Goal: Information Seeking & Learning: Learn about a topic

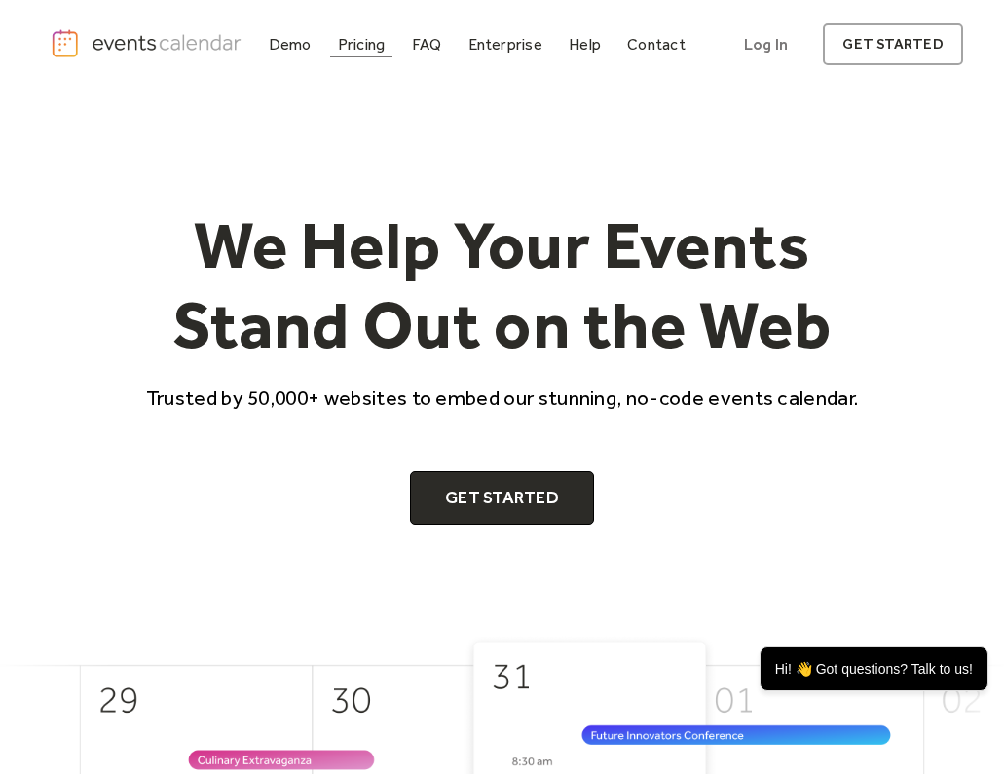
click at [347, 49] on div "Pricing" at bounding box center [362, 44] width 48 height 11
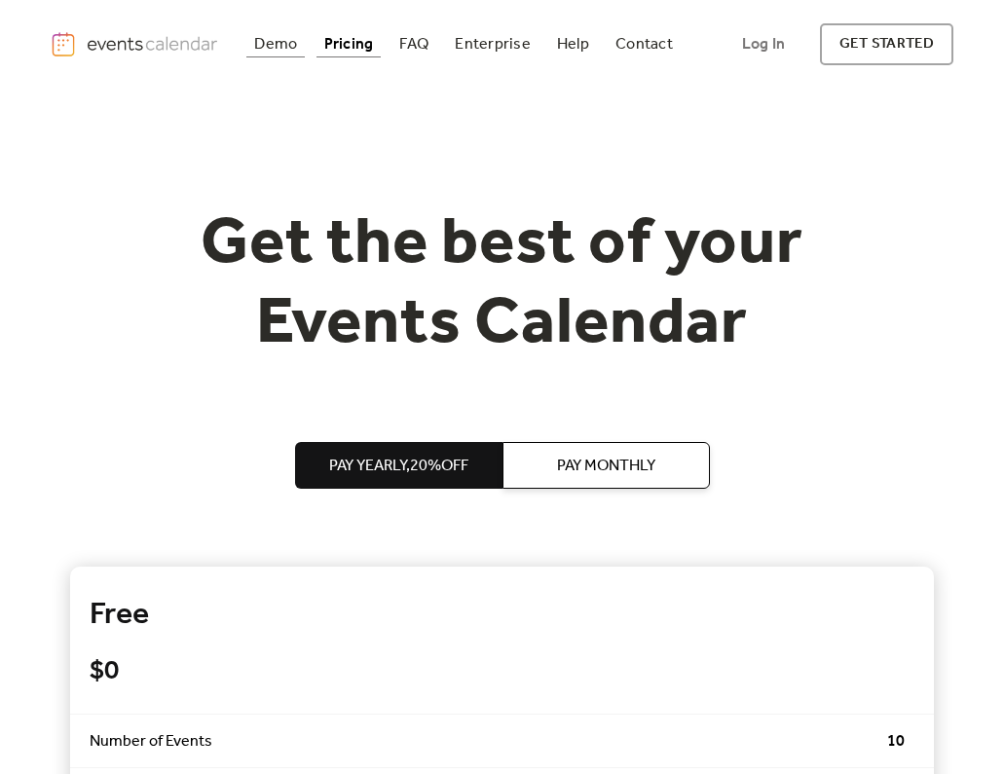
click at [276, 40] on div "Demo" at bounding box center [275, 44] width 43 height 11
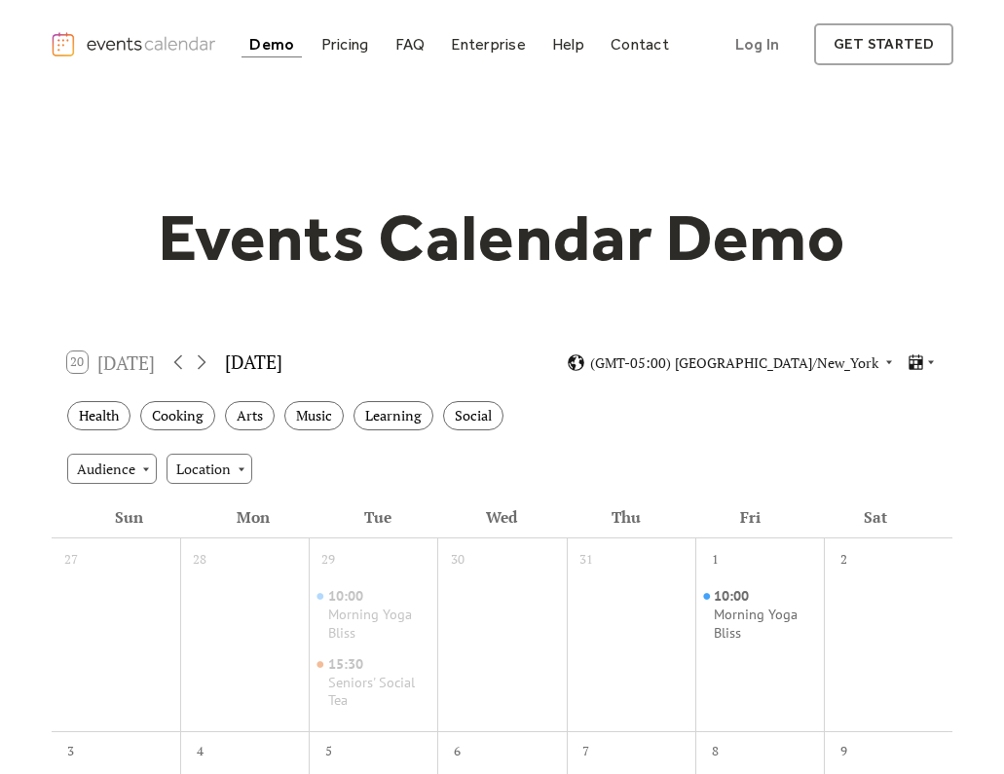
click at [188, 32] on img "home" at bounding box center [135, 44] width 168 height 26
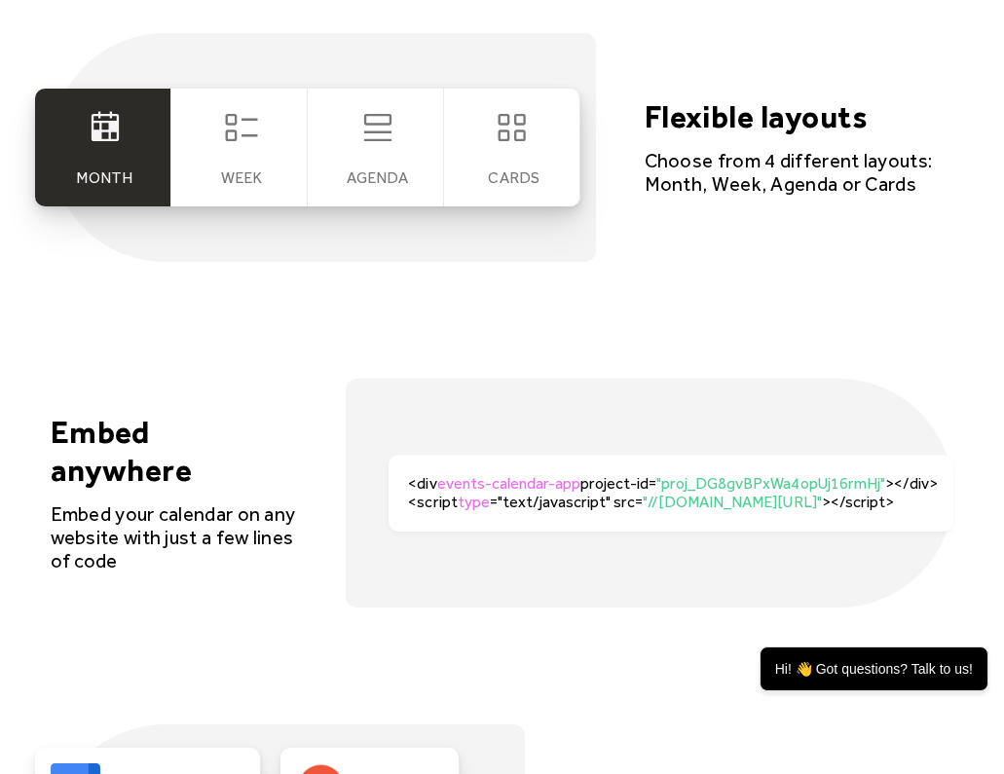
scroll to position [3622, 0]
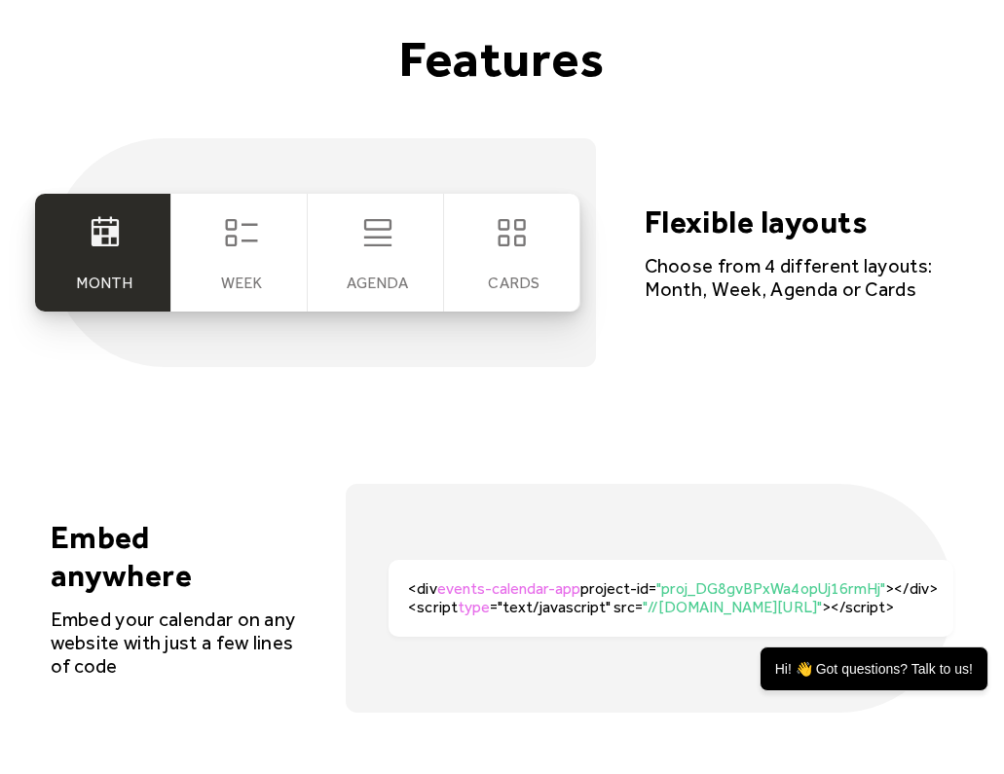
click at [275, 264] on div "Week" at bounding box center [239, 253] width 136 height 118
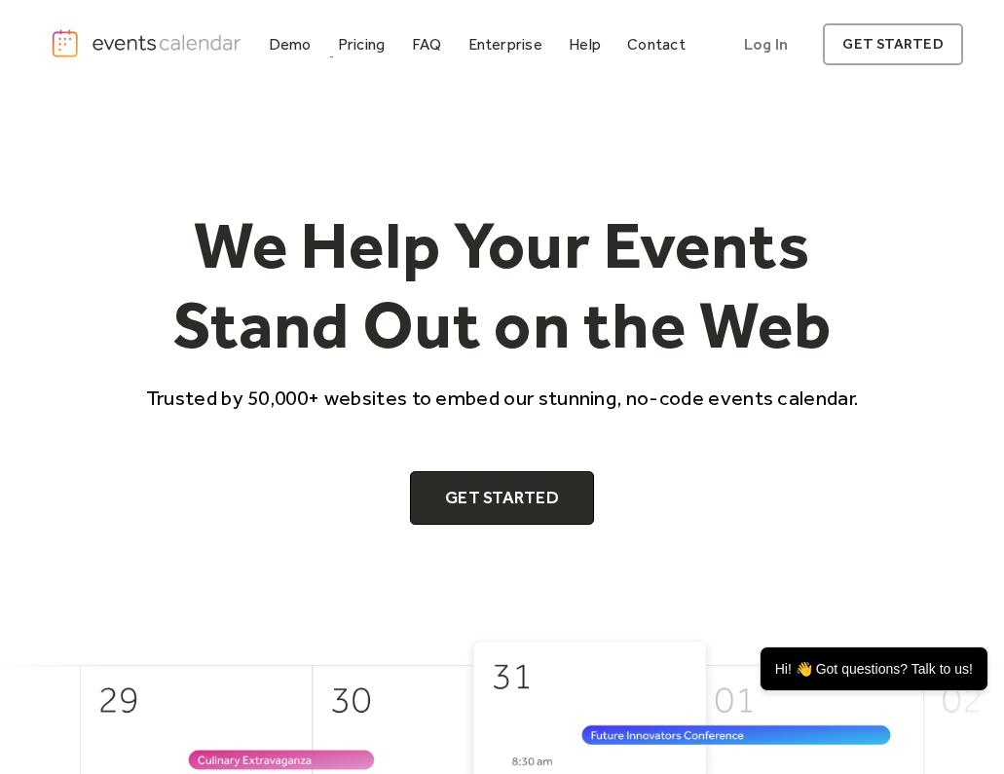
scroll to position [0, 0]
click at [762, 39] on link "Log In" at bounding box center [765, 44] width 83 height 42
click at [428, 45] on div "FAQ" at bounding box center [427, 44] width 30 height 11
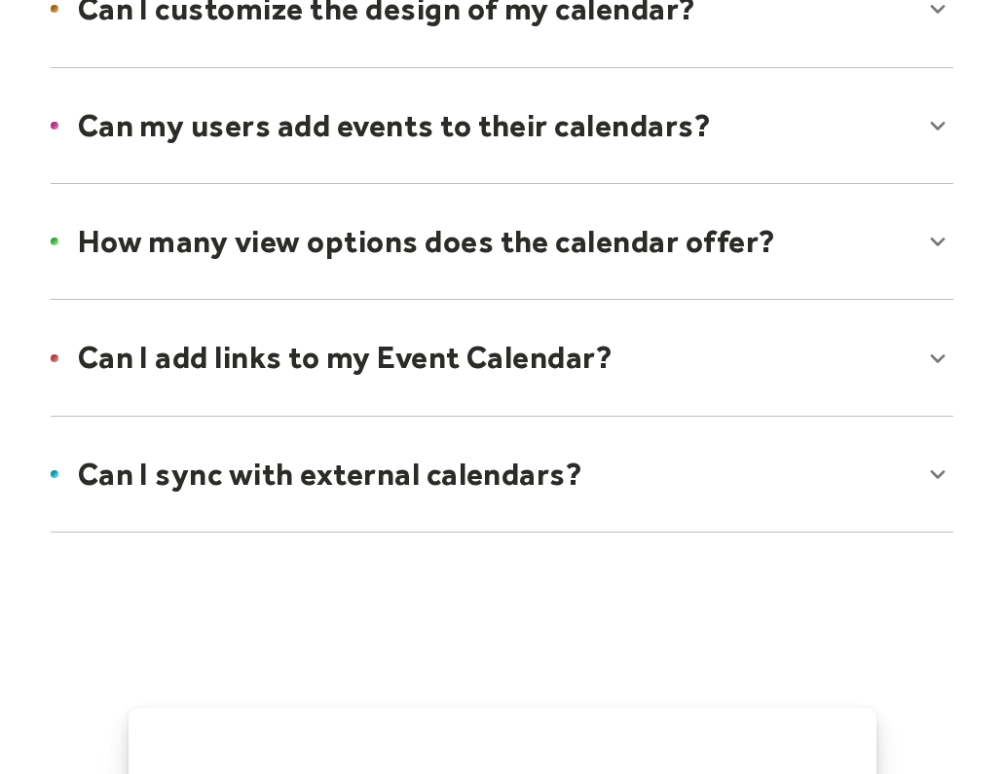
scroll to position [1439, 0]
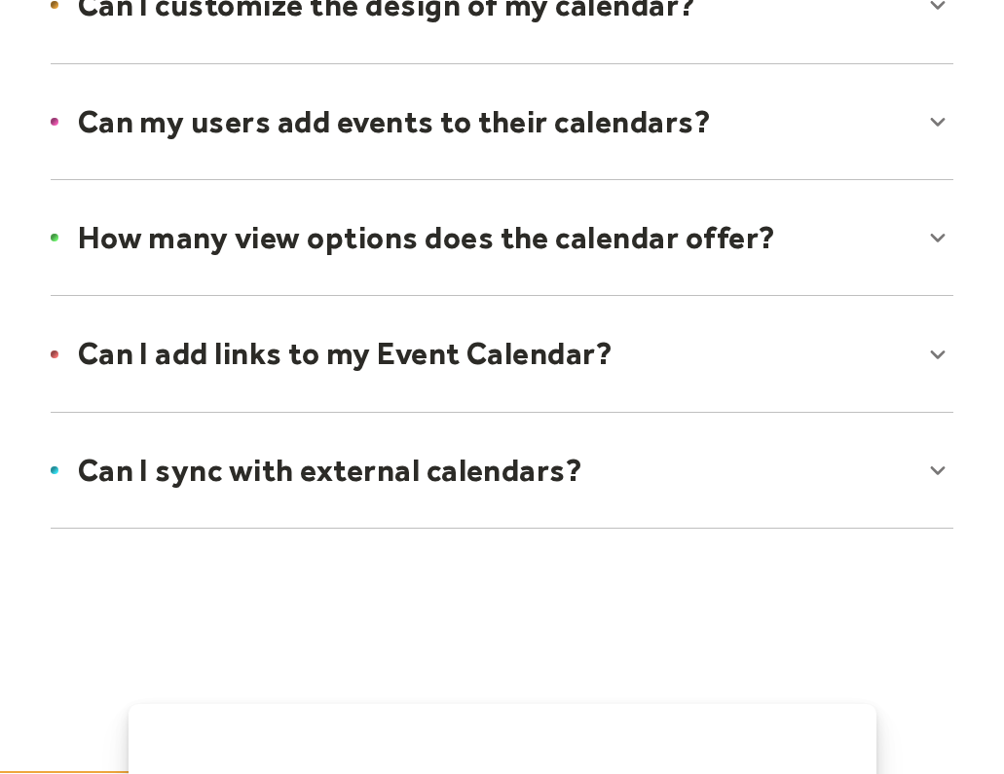
click at [278, 247] on div at bounding box center [502, 237] width 942 height 119
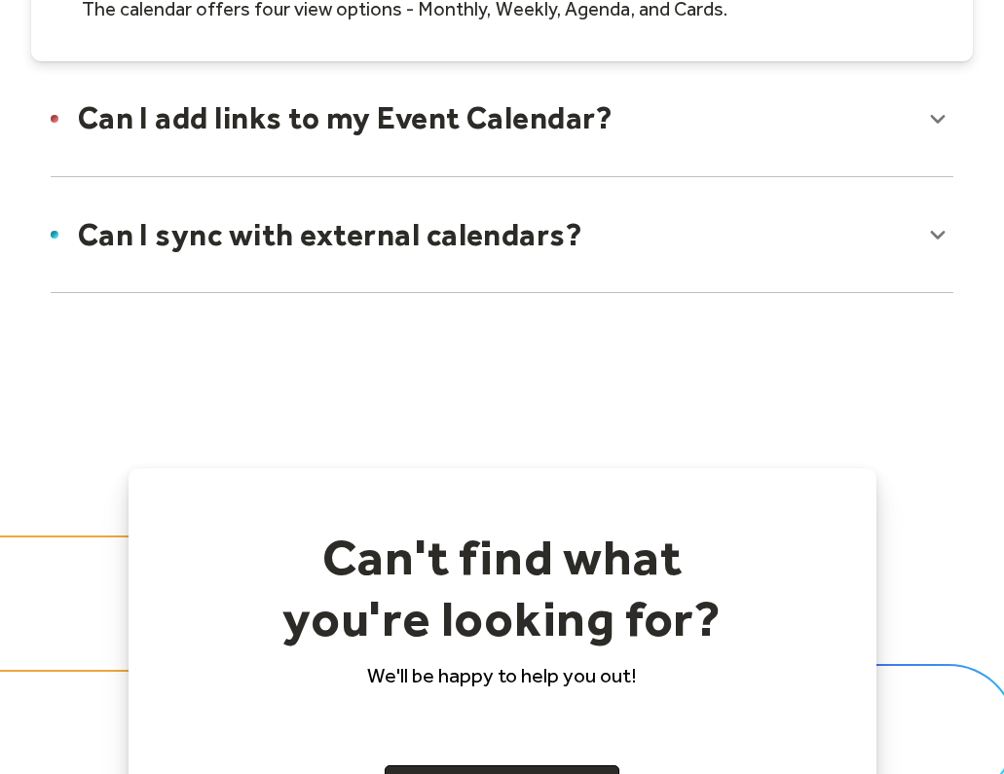
scroll to position [1738, 0]
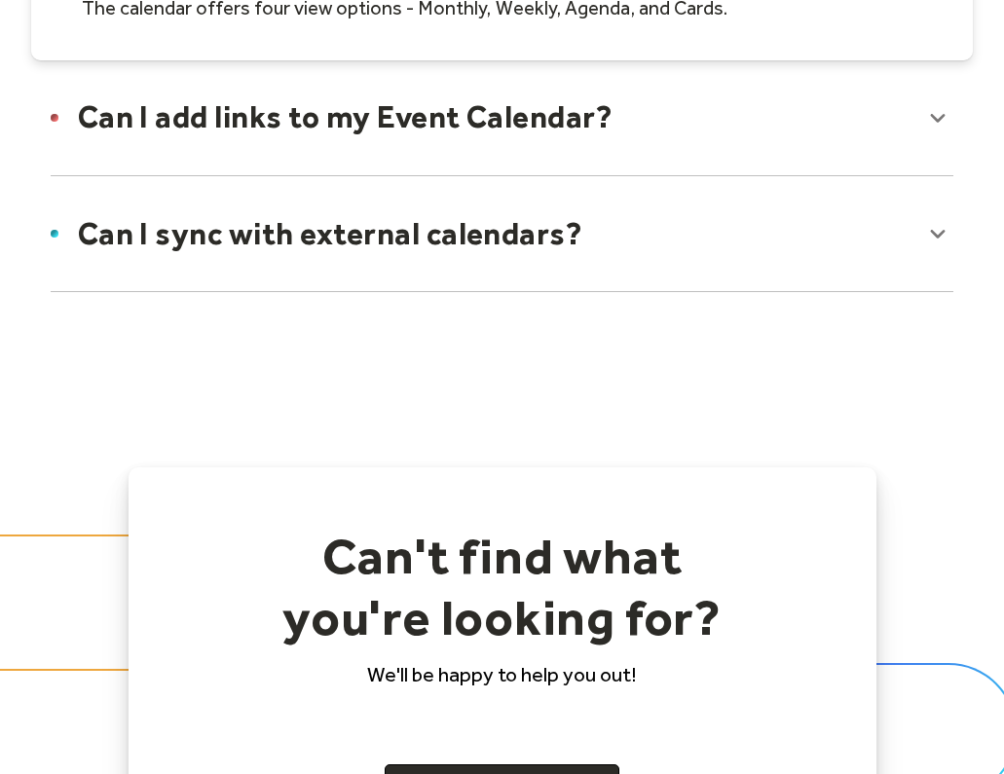
click at [290, 125] on div at bounding box center [502, 116] width 942 height 119
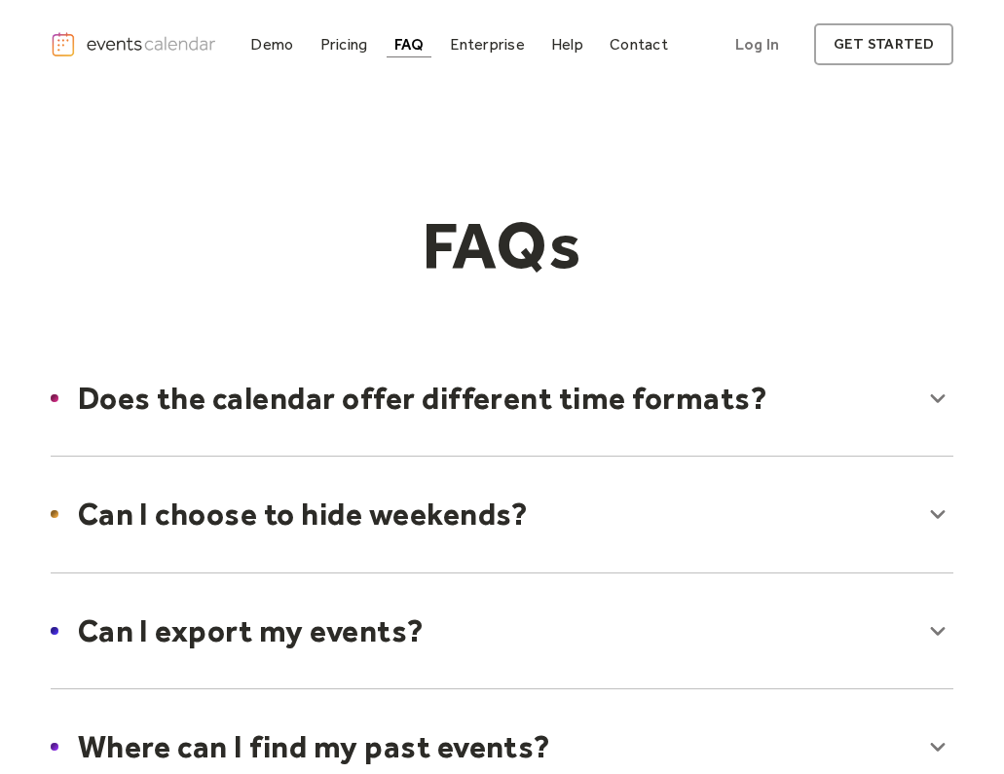
scroll to position [0, 0]
click at [490, 50] on div "Enterprise" at bounding box center [487, 44] width 74 height 11
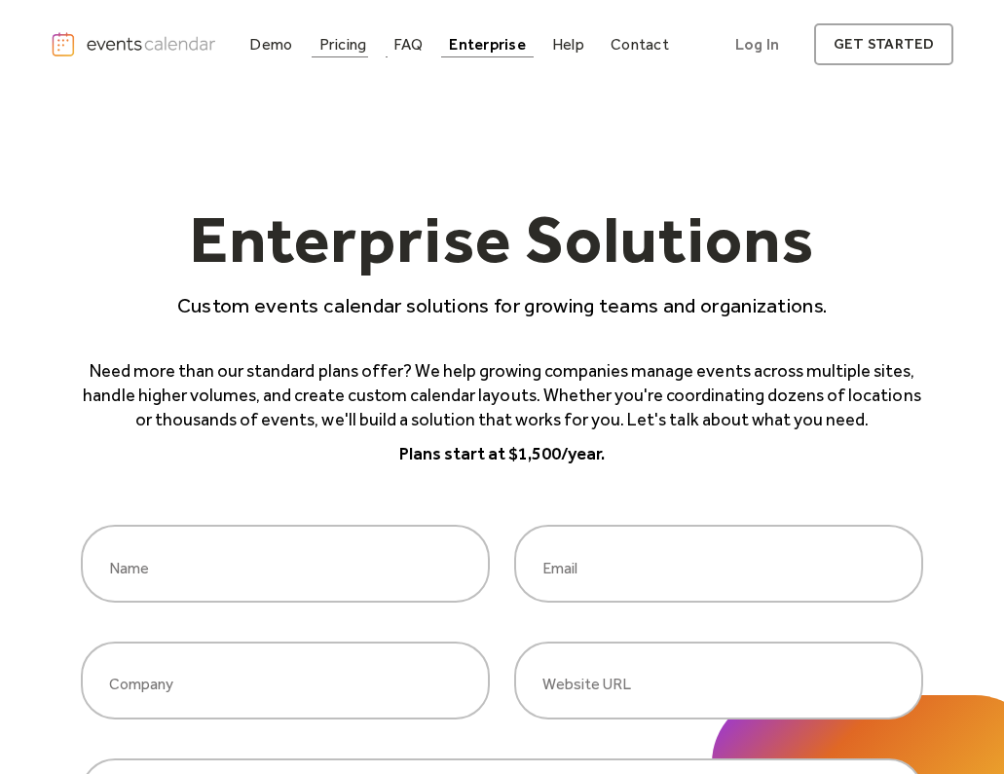
click at [346, 45] on div "Pricing" at bounding box center [343, 44] width 48 height 11
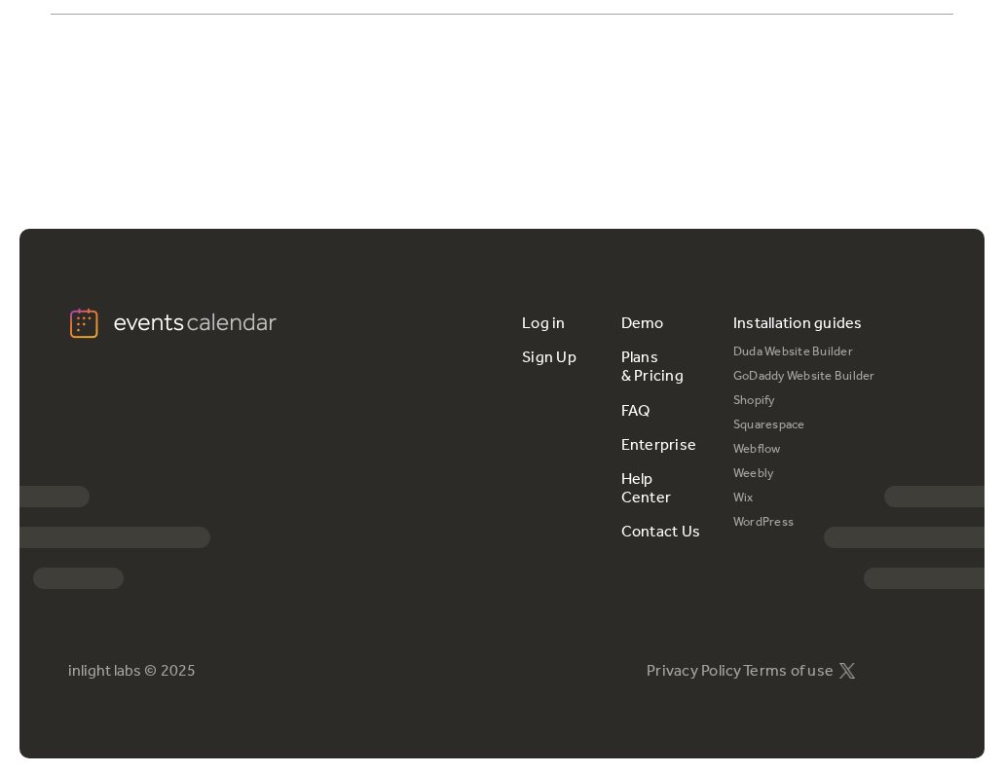
scroll to position [5758, 0]
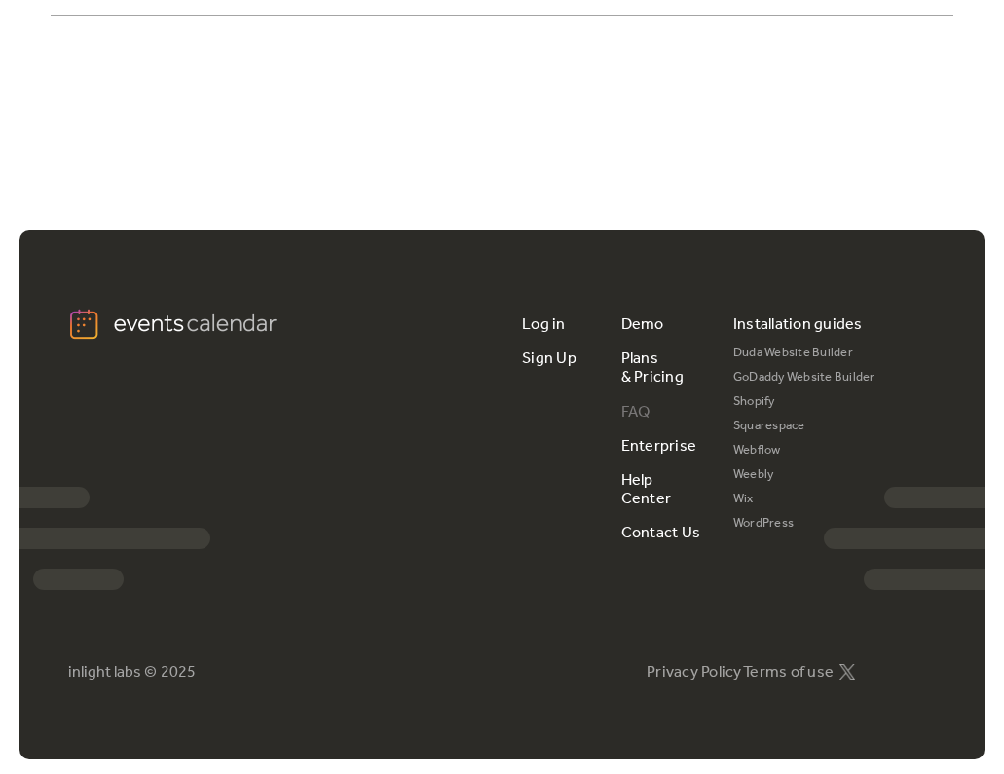
click at [639, 408] on link "FAQ" at bounding box center [635, 412] width 29 height 34
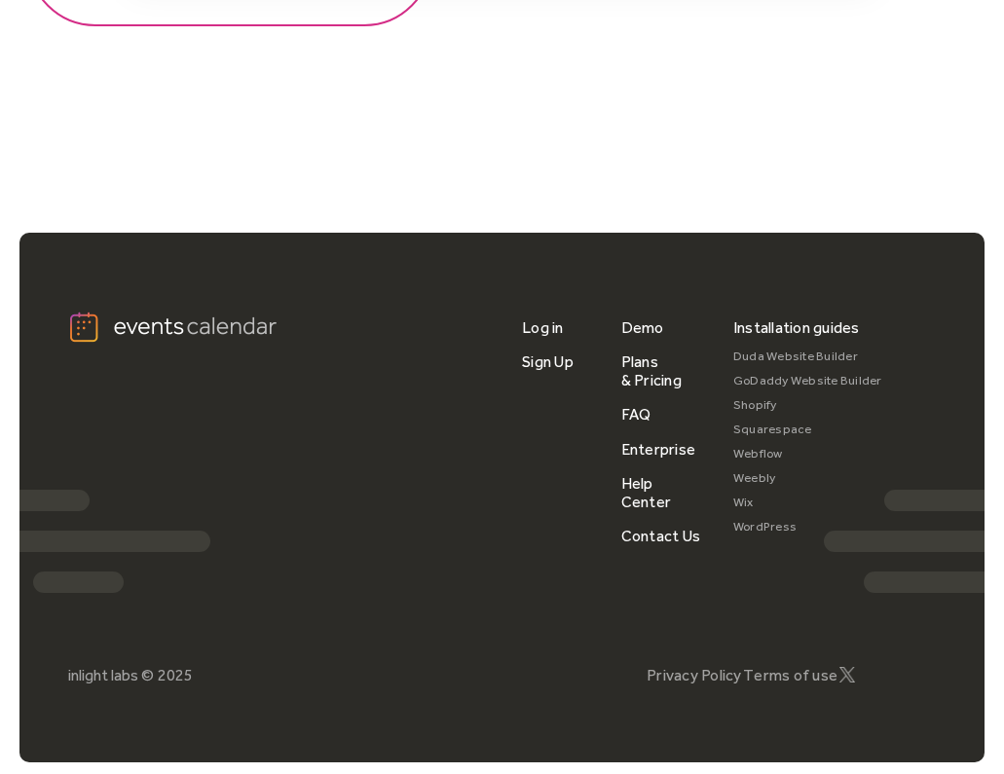
scroll to position [2583, 0]
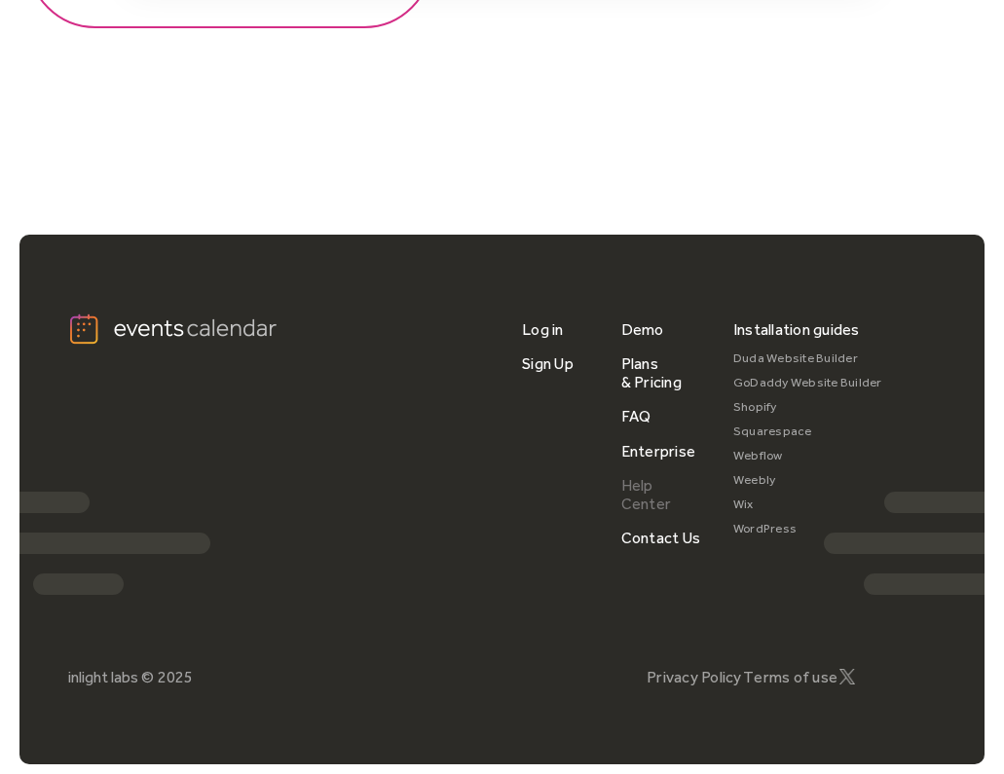
click at [646, 483] on link "Help Center" at bounding box center [661, 494] width 81 height 53
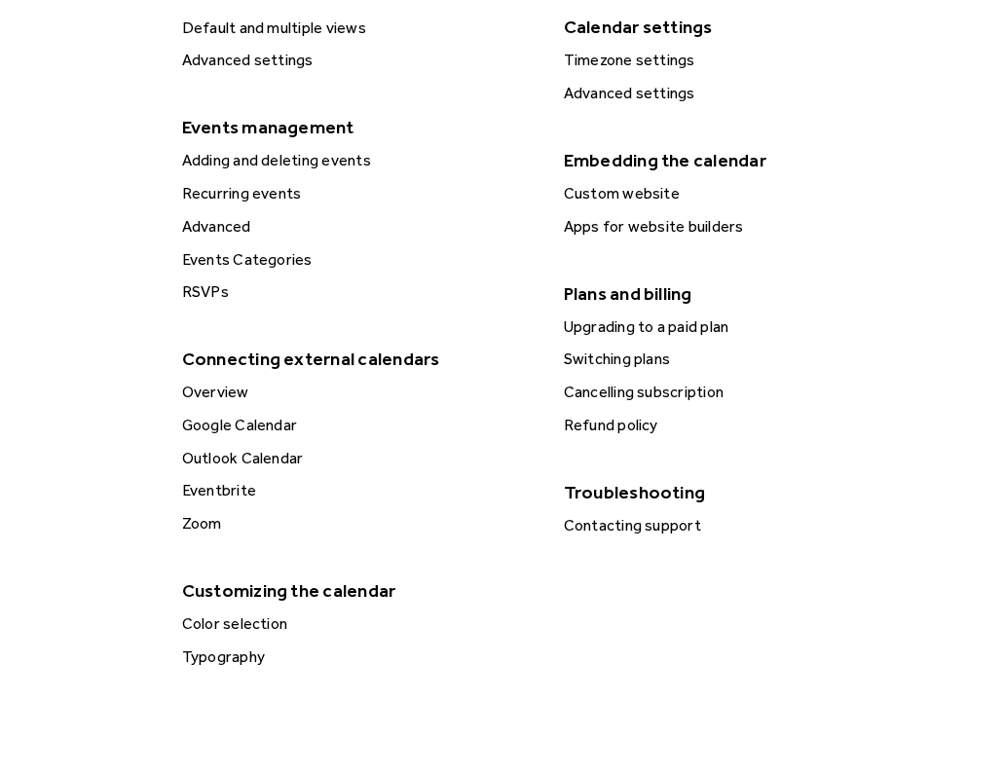
scroll to position [704, 0]
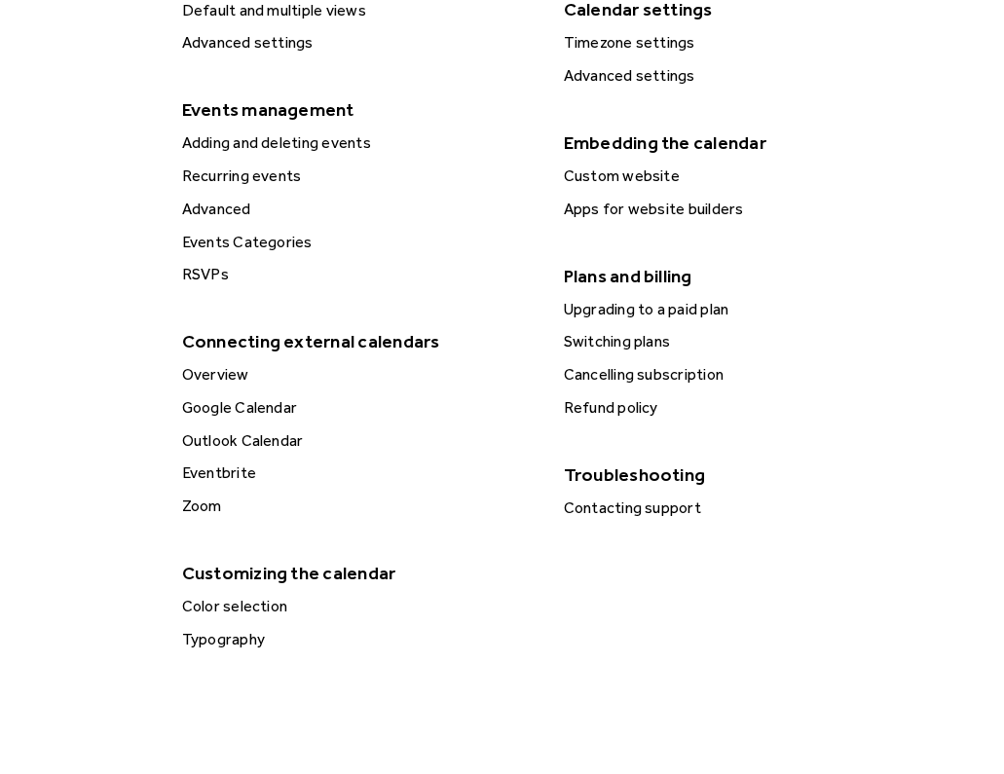
click at [239, 397] on div "Google Calendar" at bounding box center [358, 407] width 364 height 25
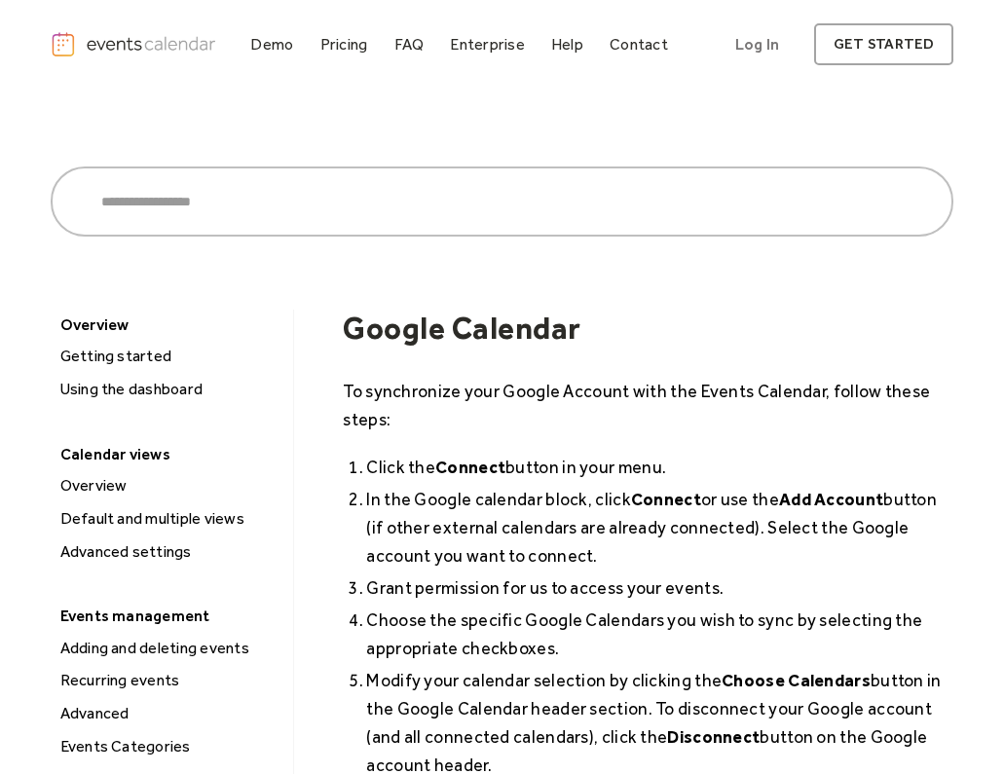
click at [239, 397] on div "Using the dashboard" at bounding box center [171, 389] width 232 height 25
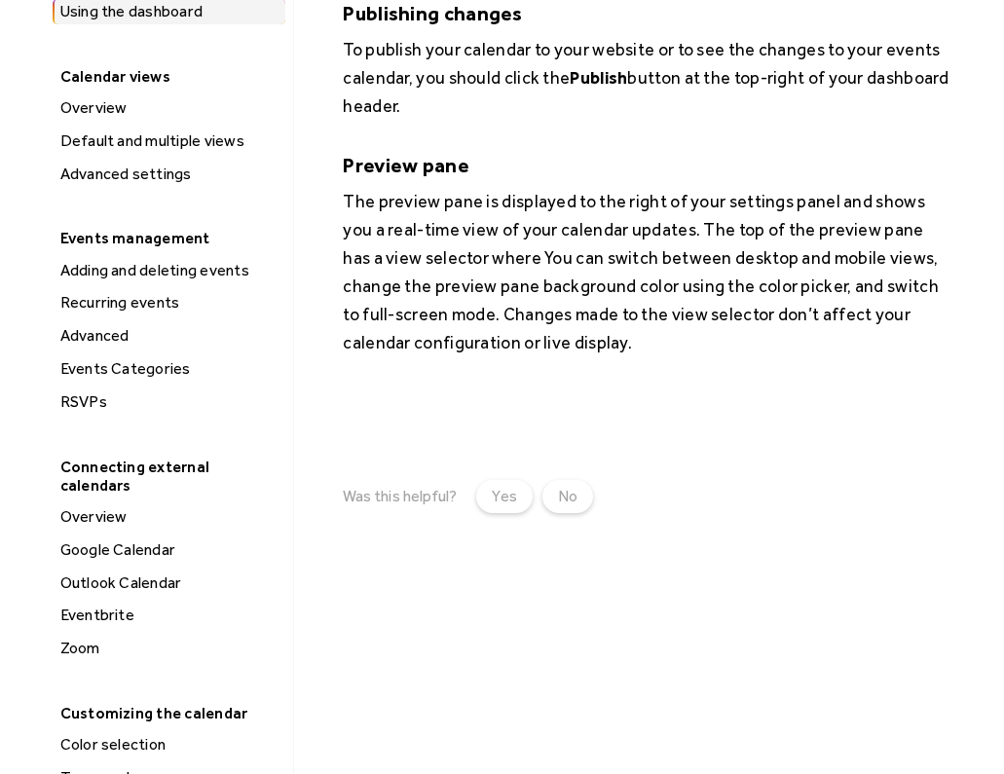
scroll to position [428, 0]
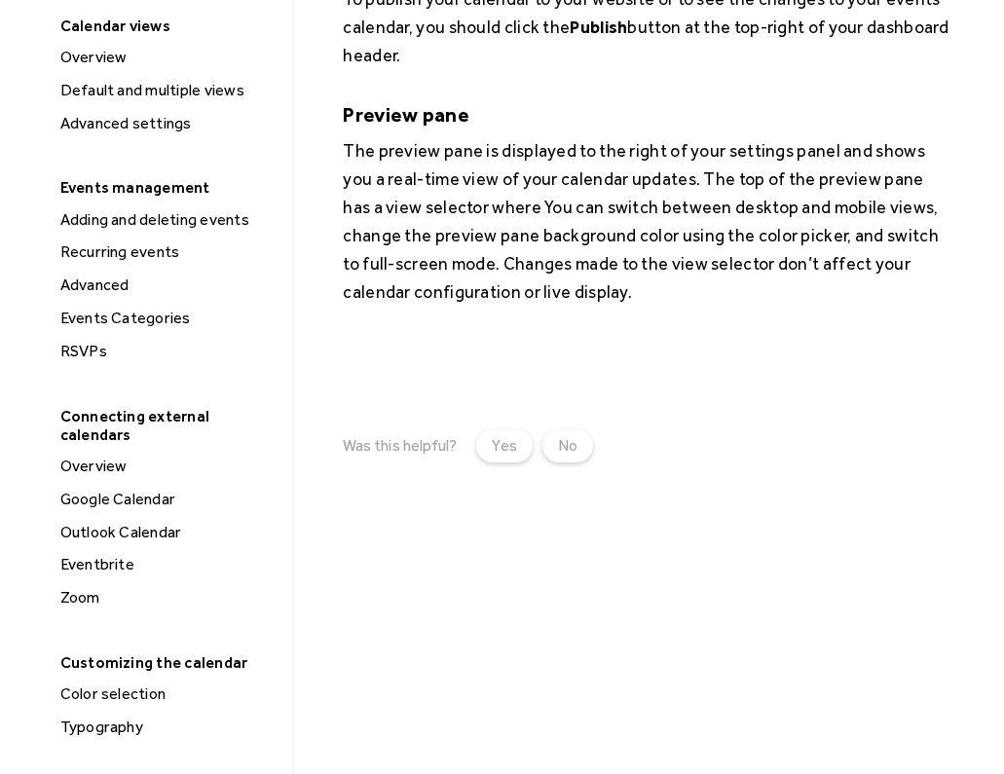
click at [133, 490] on div "Google Calendar" at bounding box center [171, 499] width 232 height 25
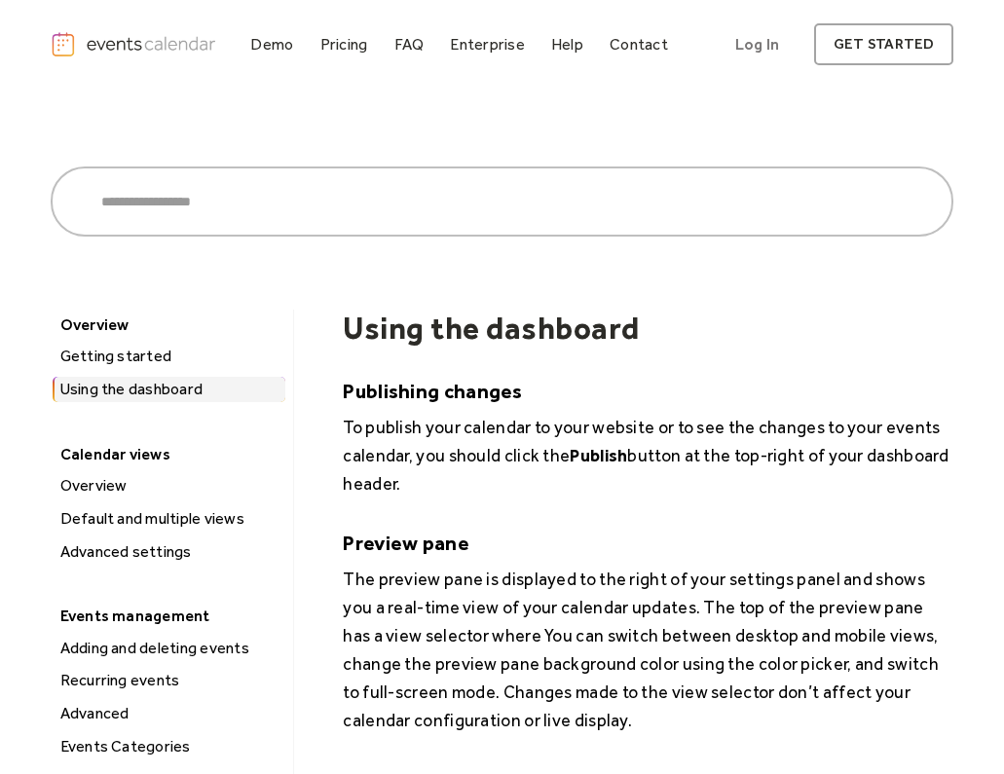
scroll to position [-2, 0]
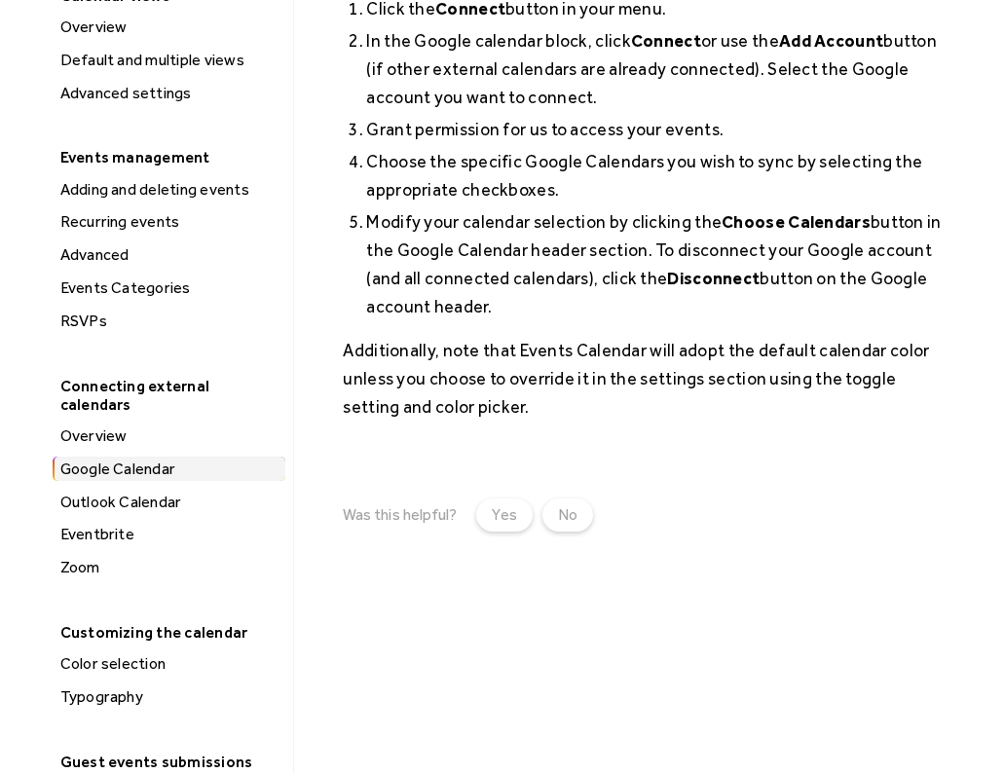
scroll to position [460, 0]
